Goal: Communication & Community: Answer question/provide support

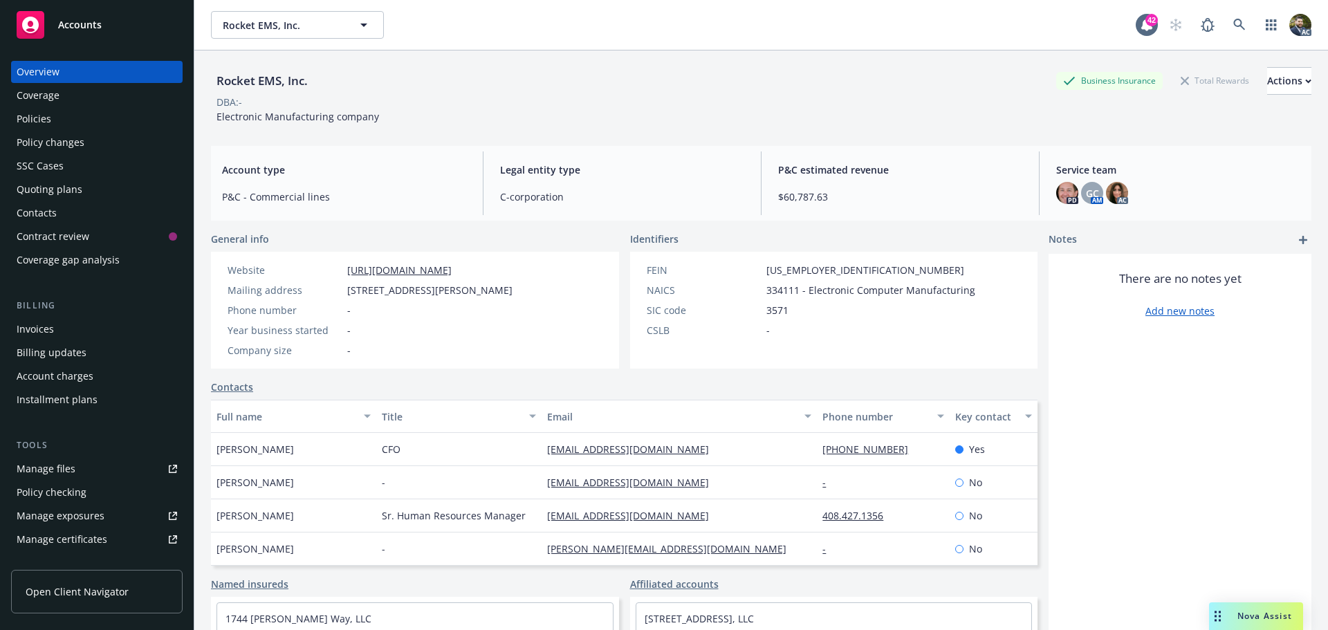
click at [1256, 606] on div "Nova Assist" at bounding box center [1256, 616] width 94 height 28
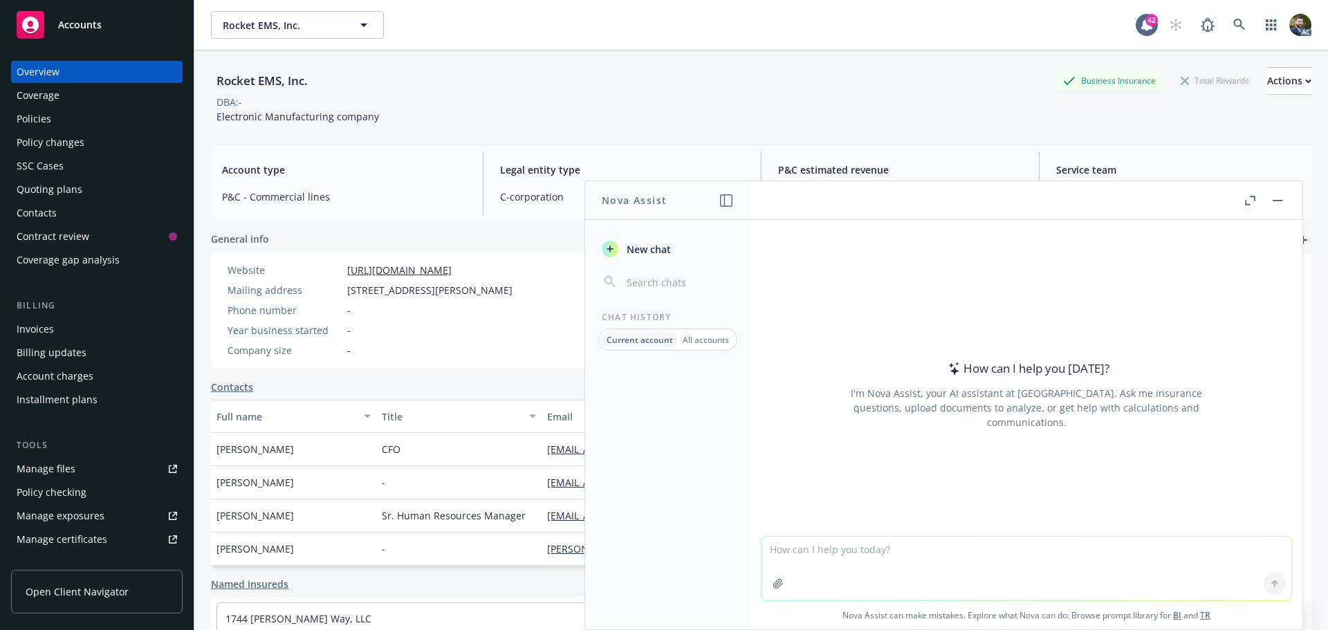
click at [856, 557] on textarea at bounding box center [1026, 569] width 530 height 64
click at [811, 548] on textarea "Make this sound more polished for a client services meeting proposal" at bounding box center [1026, 567] width 530 height 65
click at [1106, 543] on textarea "Make this bio sound more polished for a client services meeting proposal" at bounding box center [1026, 567] width 530 height 65
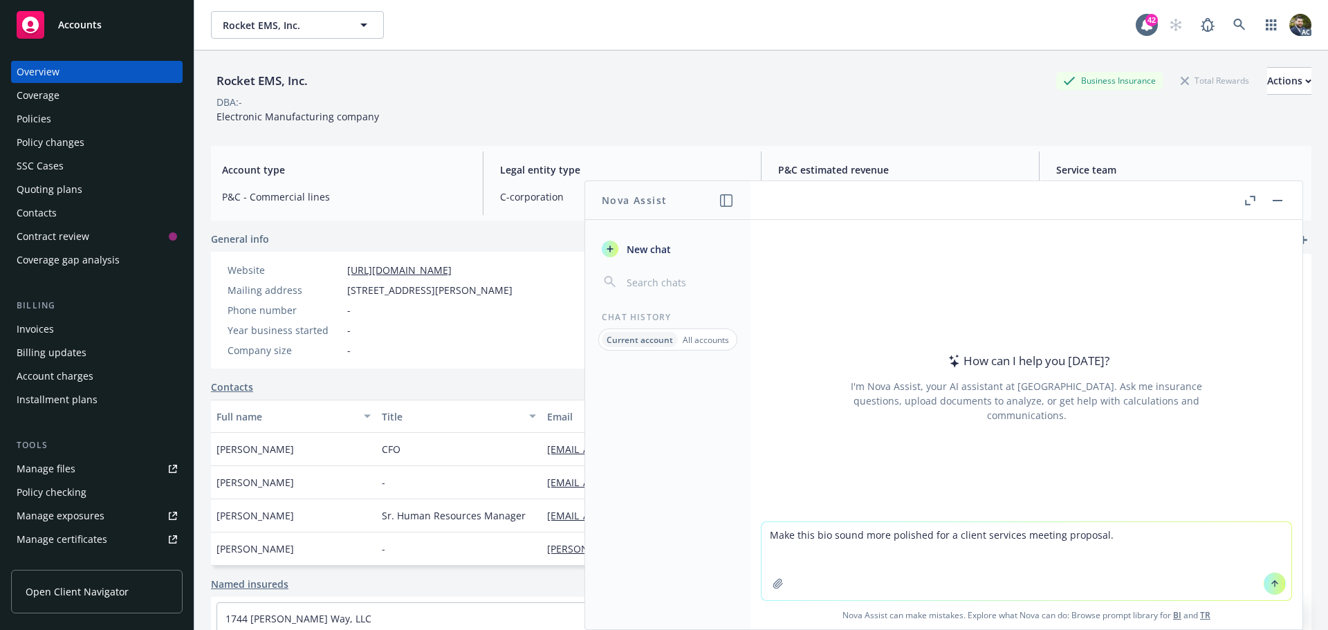
paste textarea "As part of the Property and Casualty Claims Team, [PERSON_NAME] has expertise i…"
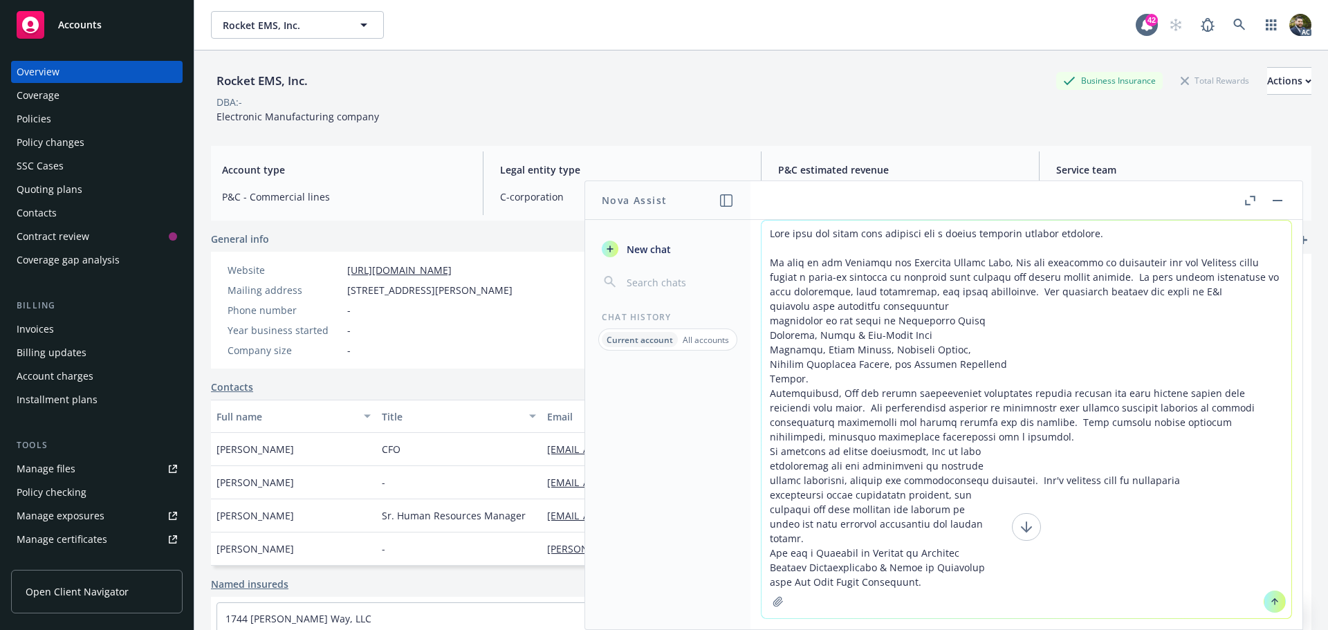
click at [799, 378] on textarea at bounding box center [1026, 420] width 530 height 398
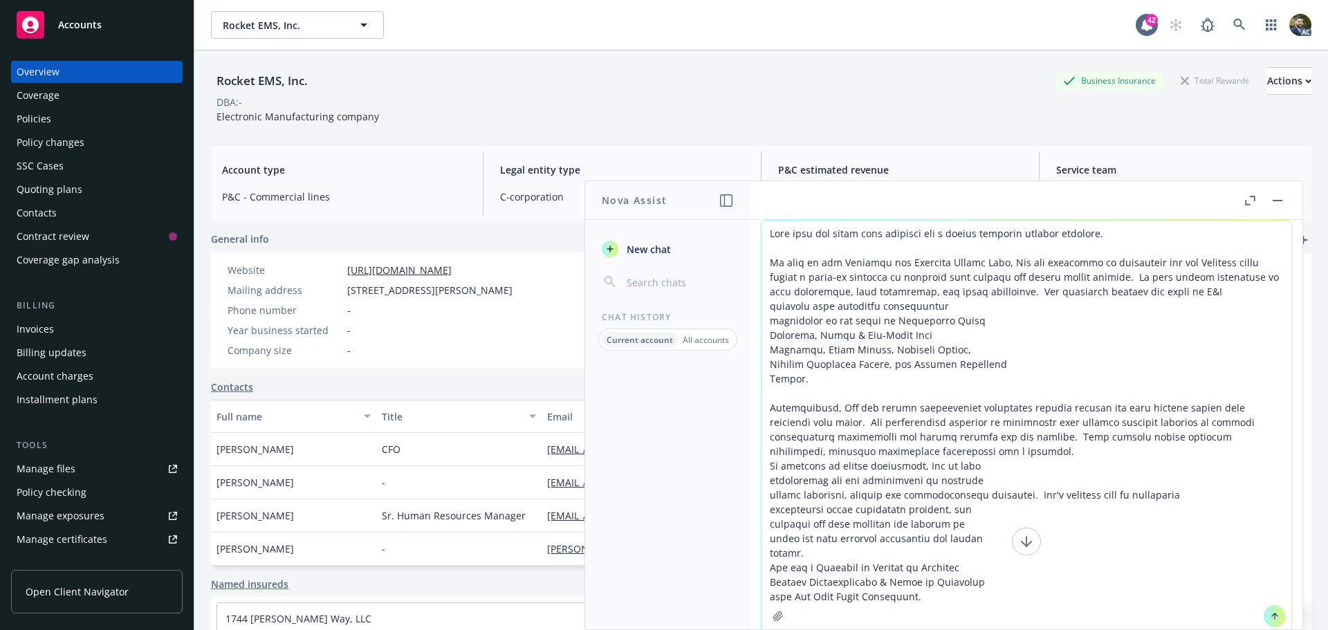
click at [936, 304] on textarea at bounding box center [1026, 427] width 530 height 412
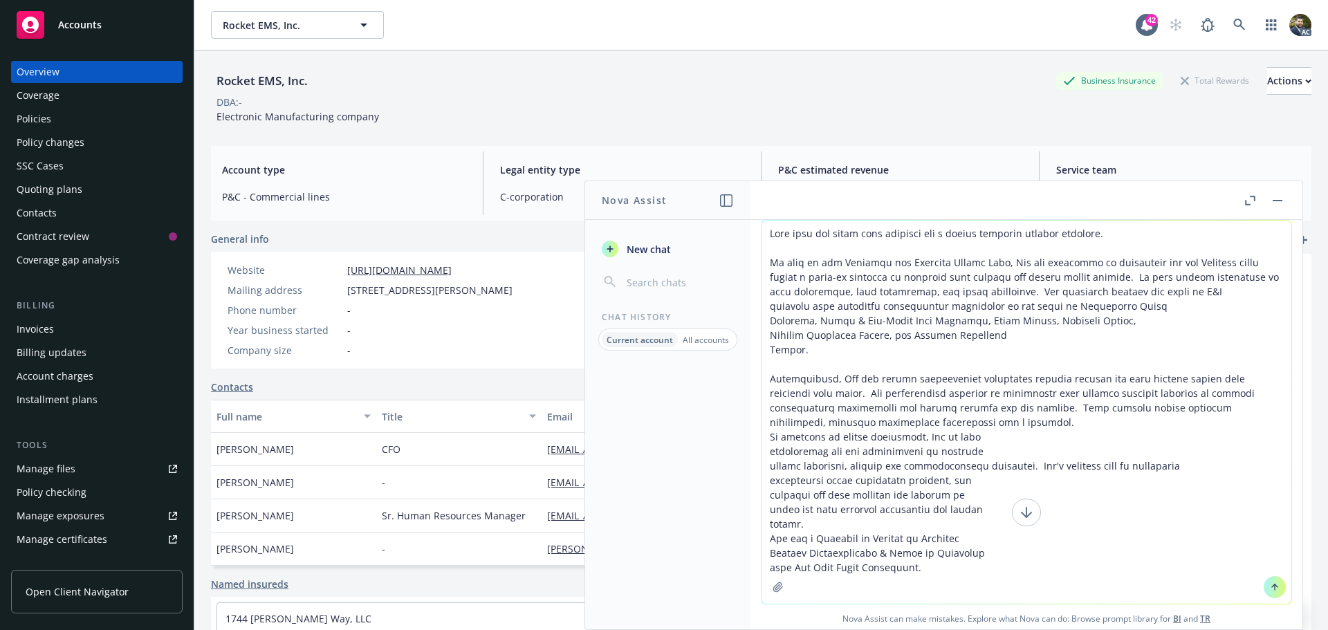
click at [994, 334] on textarea at bounding box center [1026, 412] width 530 height 383
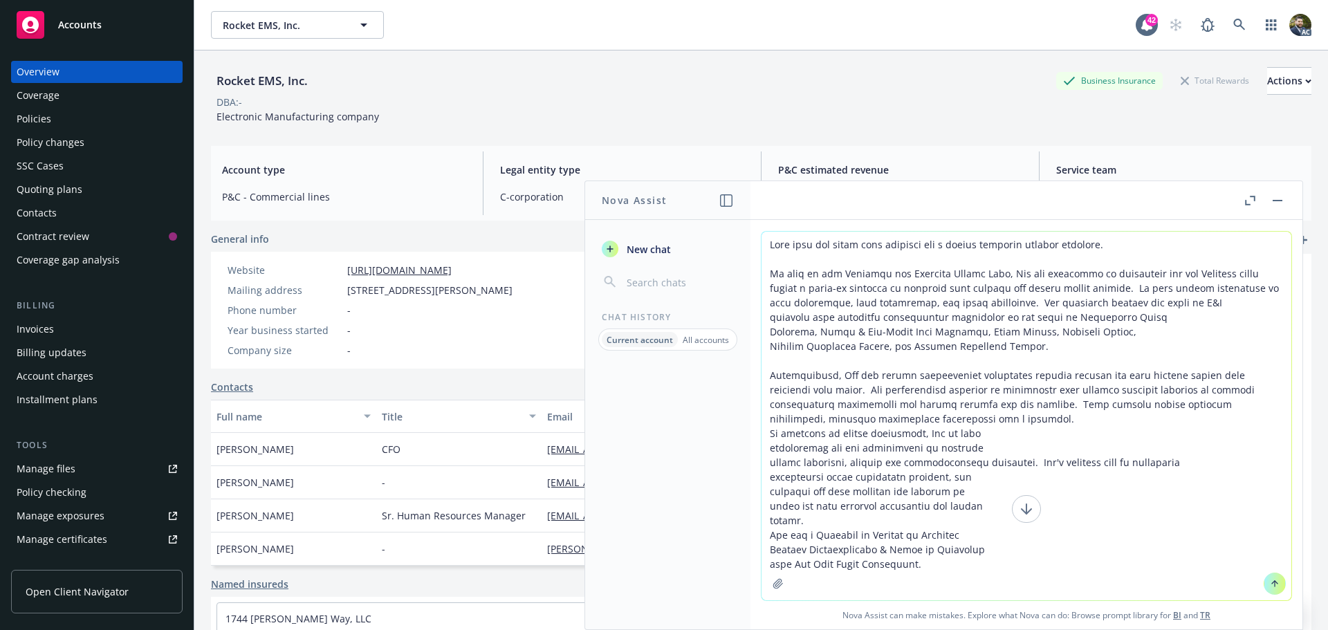
click at [1174, 302] on textarea at bounding box center [1026, 416] width 530 height 369
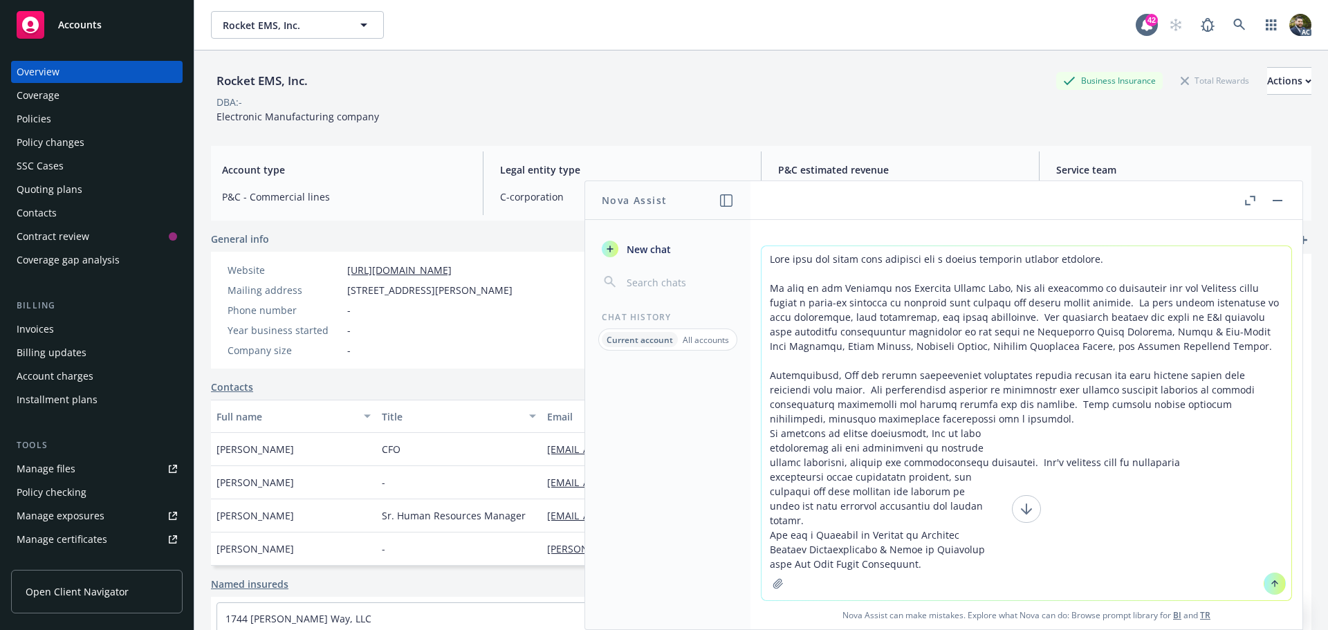
click at [898, 416] on textarea at bounding box center [1026, 423] width 530 height 354
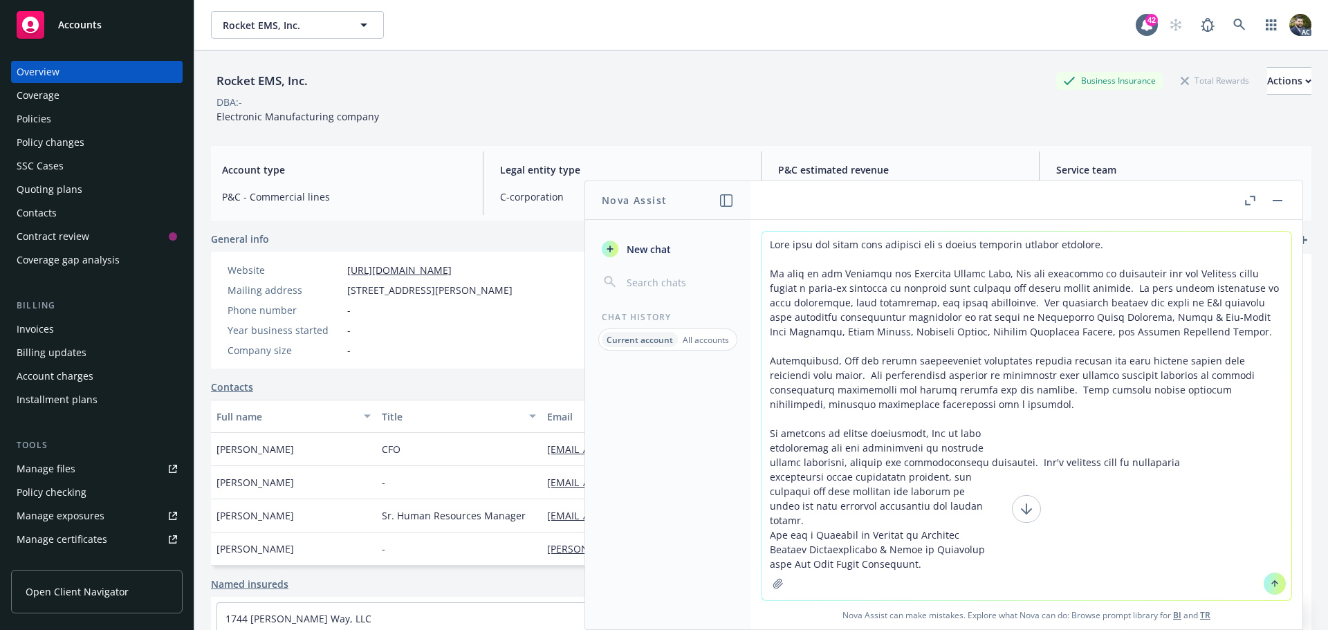
click at [965, 429] on textarea at bounding box center [1026, 416] width 530 height 369
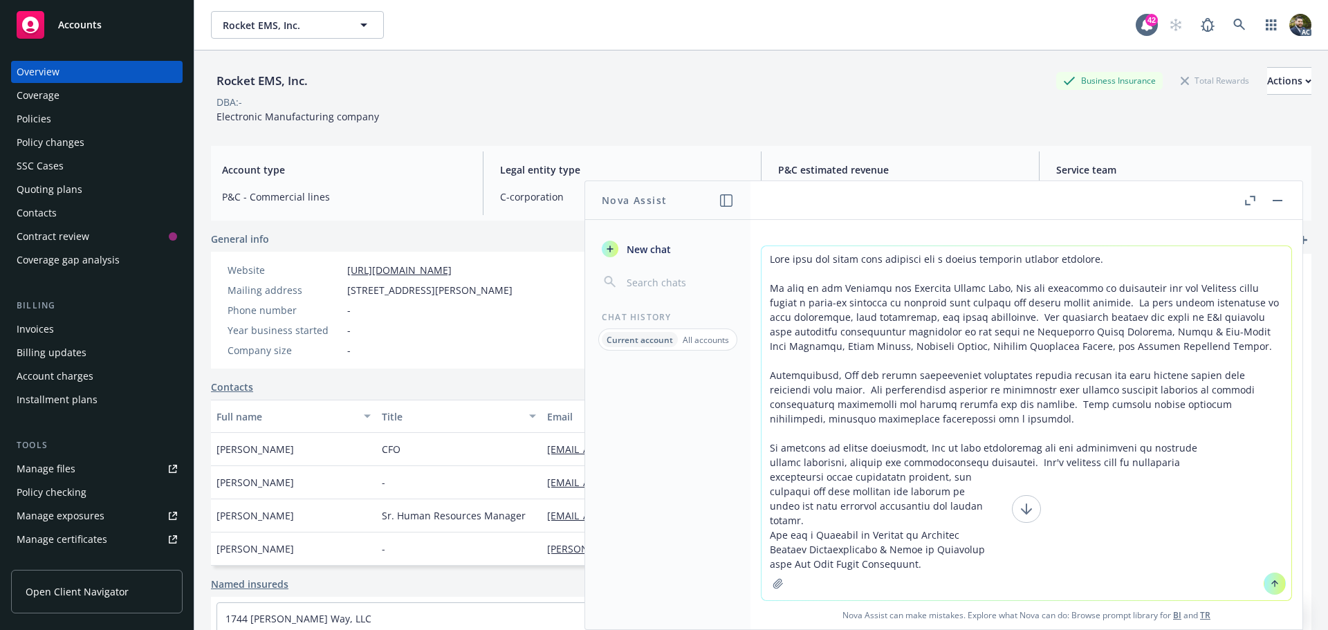
click at [1166, 447] on textarea at bounding box center [1026, 423] width 530 height 354
click at [1125, 469] on textarea at bounding box center [1026, 423] width 530 height 354
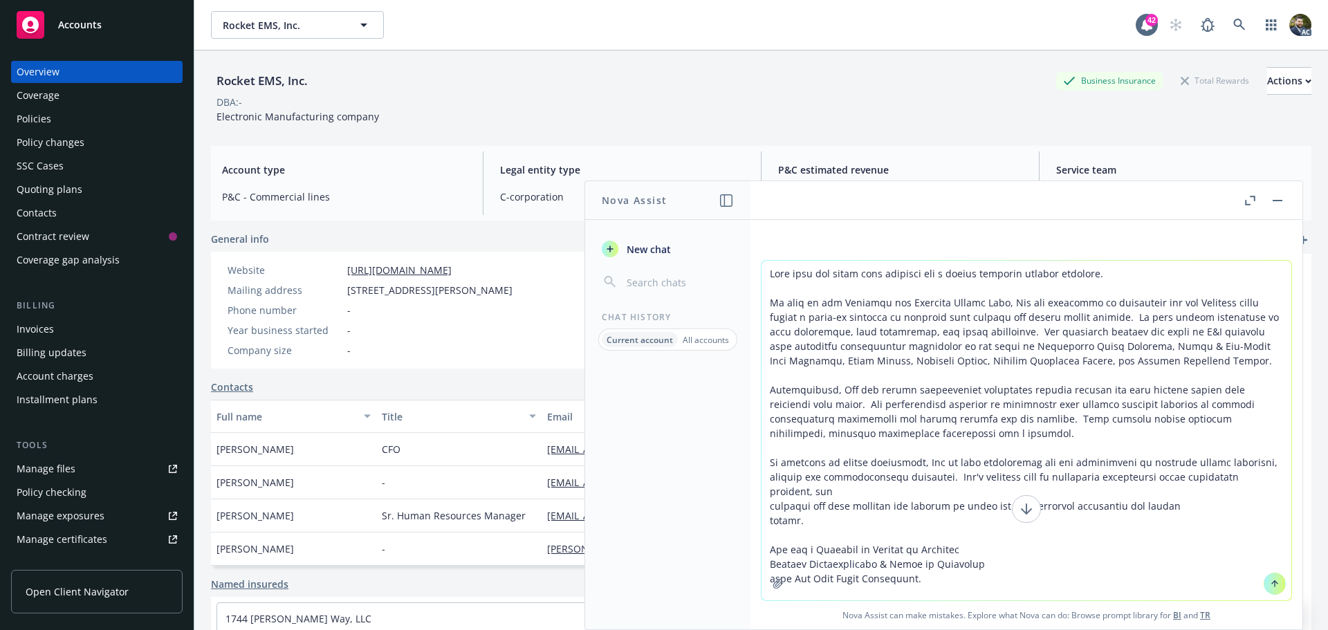
click at [970, 536] on textarea at bounding box center [1026, 431] width 530 height 340
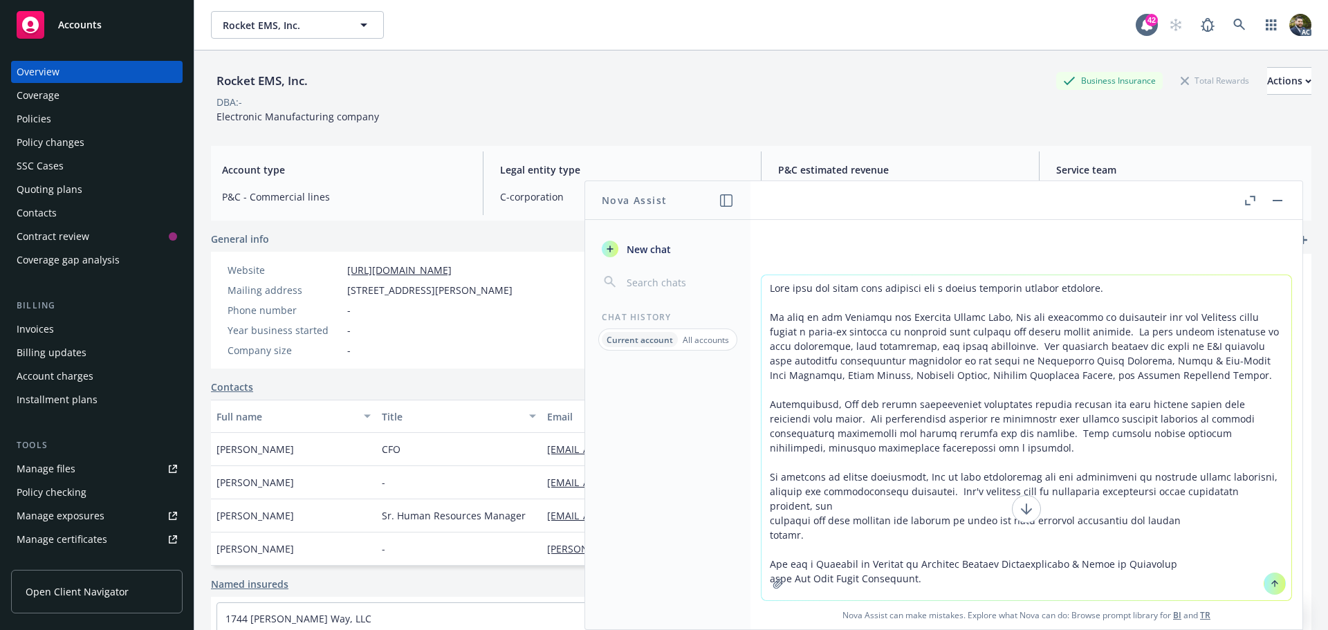
click at [1198, 549] on textarea at bounding box center [1026, 437] width 530 height 325
type textarea "Make this bio sound more polished for a client services meeting proposal. As pa…"
drag, startPoint x: 1270, startPoint y: 582, endPoint x: 1189, endPoint y: 473, distance: 135.8
click at [1189, 473] on div at bounding box center [1026, 437] width 530 height 325
click at [1270, 579] on icon at bounding box center [1275, 584] width 10 height 10
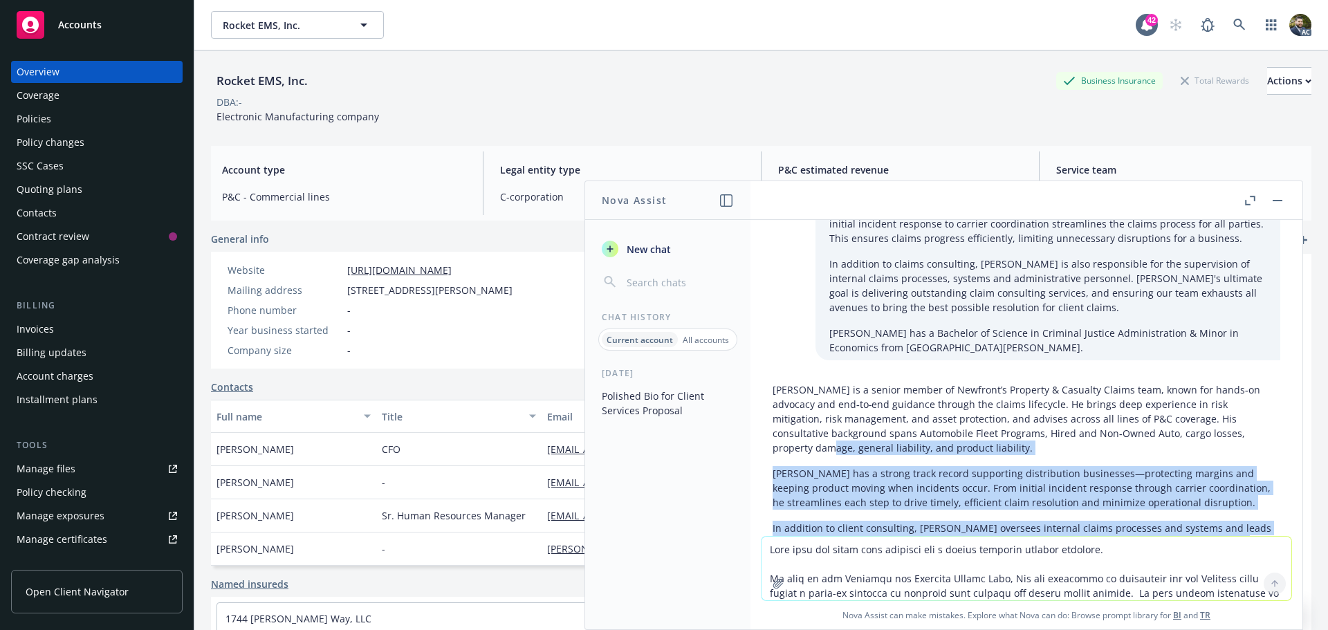
scroll to position [207, 0]
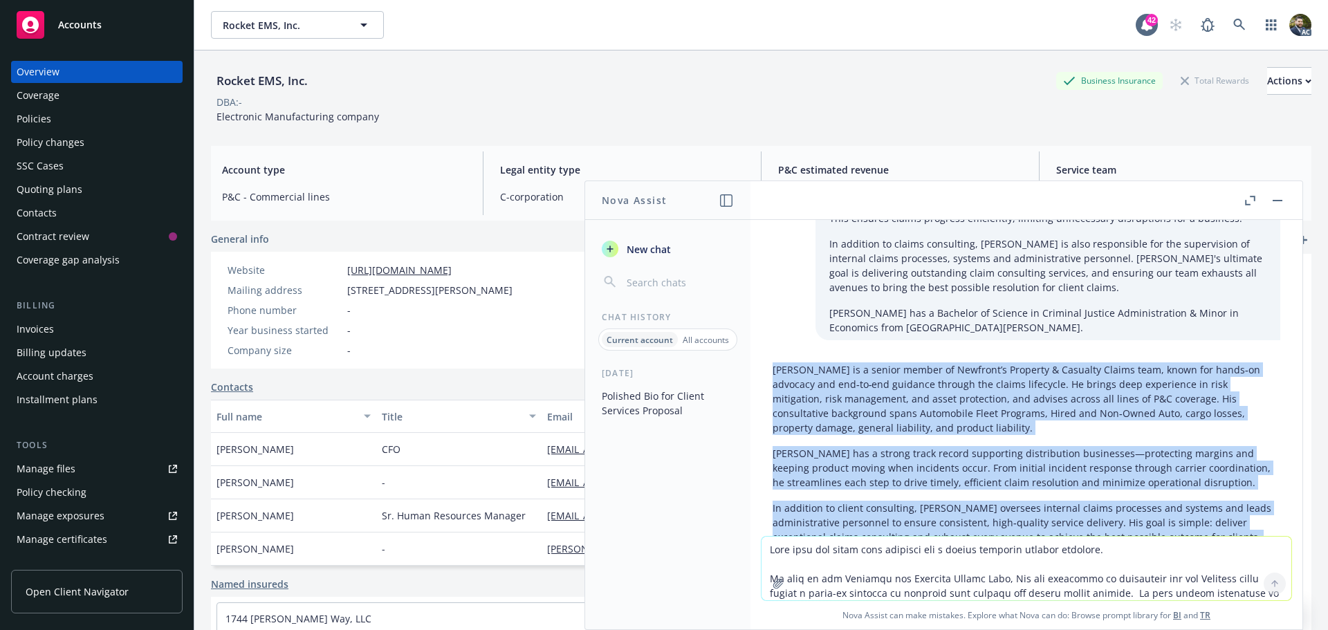
drag, startPoint x: 848, startPoint y: 469, endPoint x: 760, endPoint y: 357, distance: 142.4
click at [760, 357] on div "Make this bio sound more polished for a client services meeting proposal. As pa…" at bounding box center [1026, 378] width 552 height 316
copy div "Lor ip d sitame consec ad Elitsedd’e Temporin & Utlabore Etdolo magn, aliqu eni…"
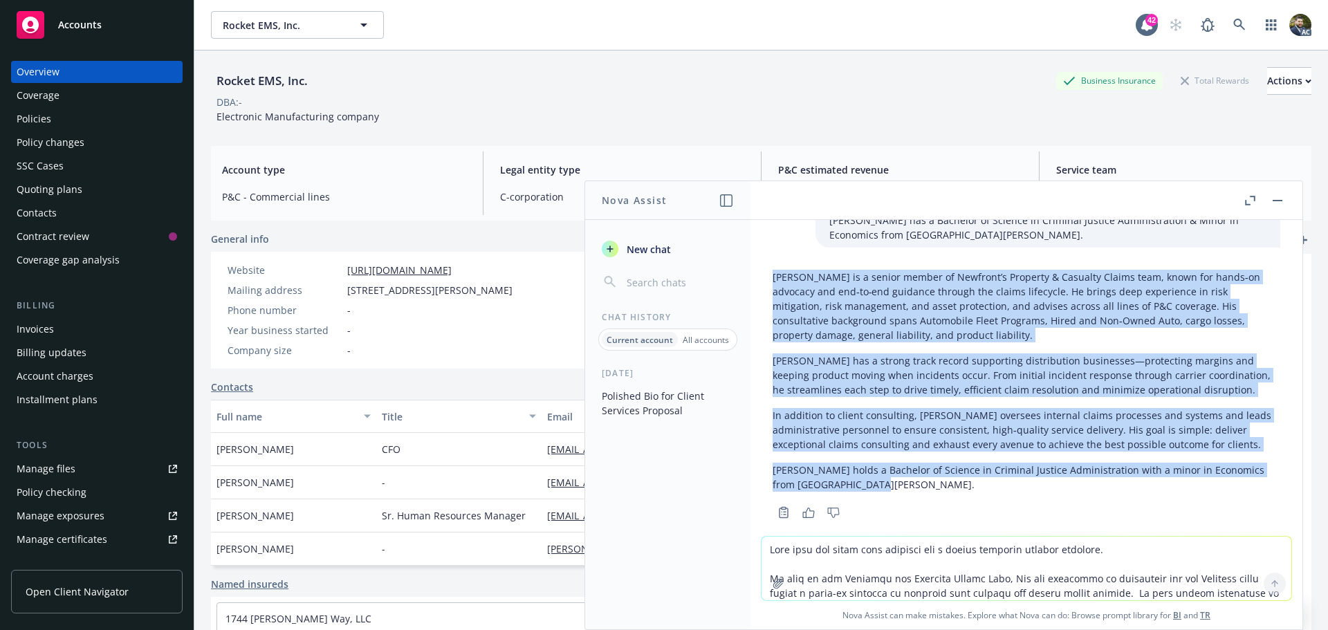
scroll to position [305, 0]
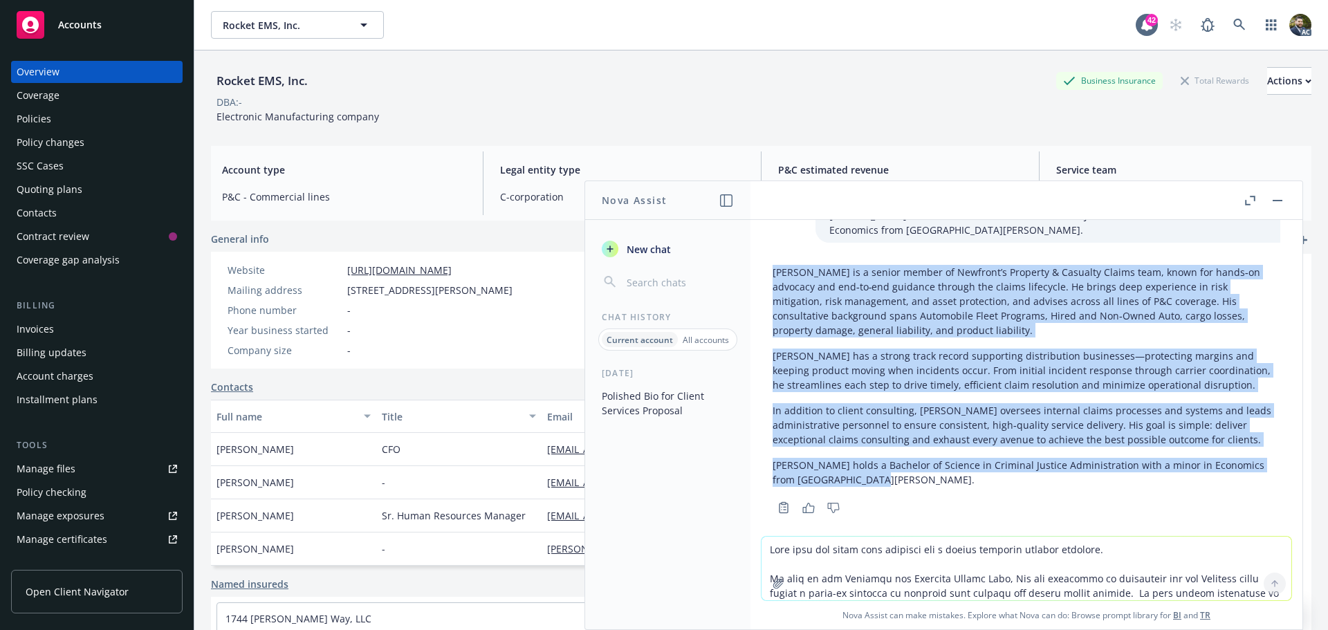
click at [808, 503] on icon "button" at bounding box center [808, 508] width 12 height 10
